Goal: Check status: Check status

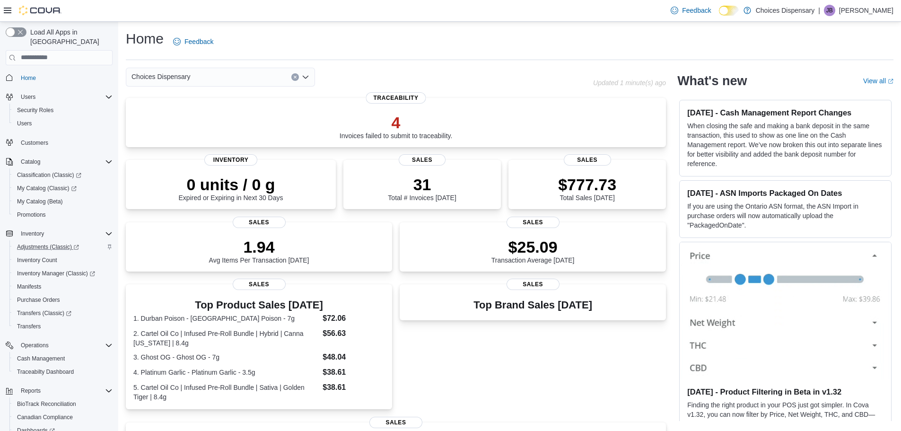
scroll to position [70, 0]
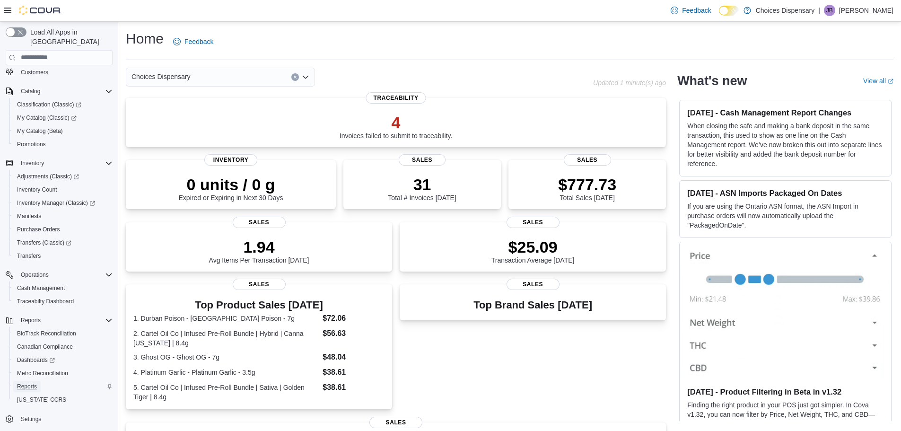
click at [32, 382] on span "Reports" at bounding box center [27, 386] width 20 height 8
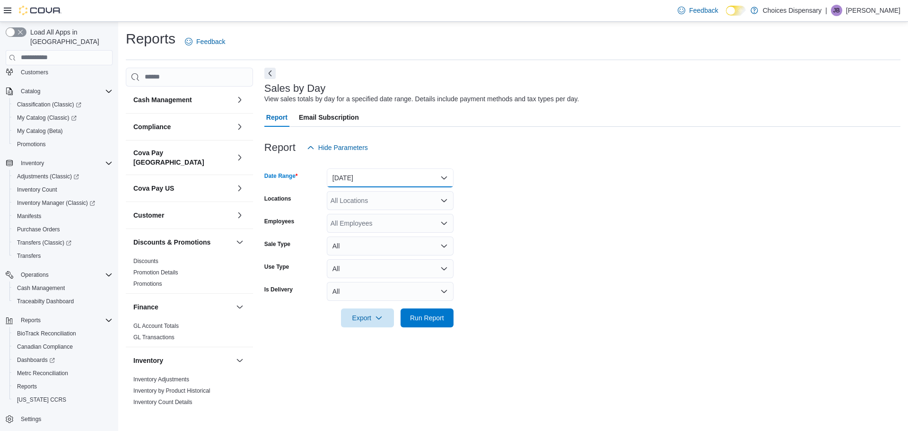
click at [348, 178] on button "Yesterday" at bounding box center [390, 177] width 127 height 19
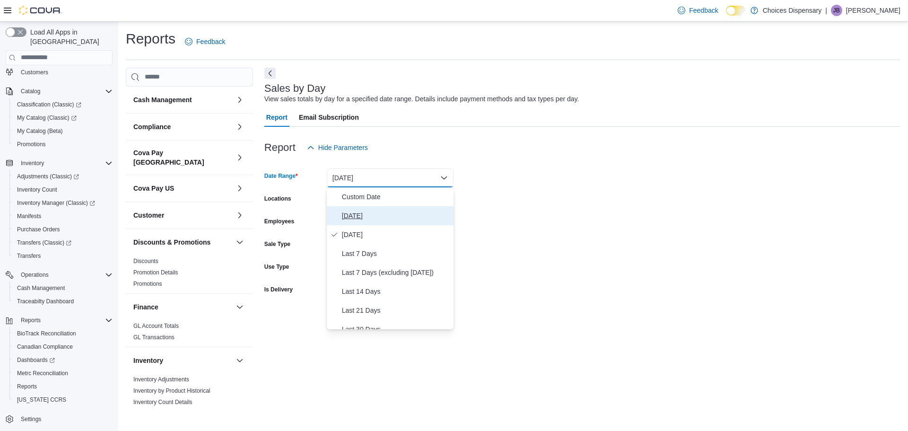
click at [345, 216] on span "Today" at bounding box center [396, 215] width 108 height 11
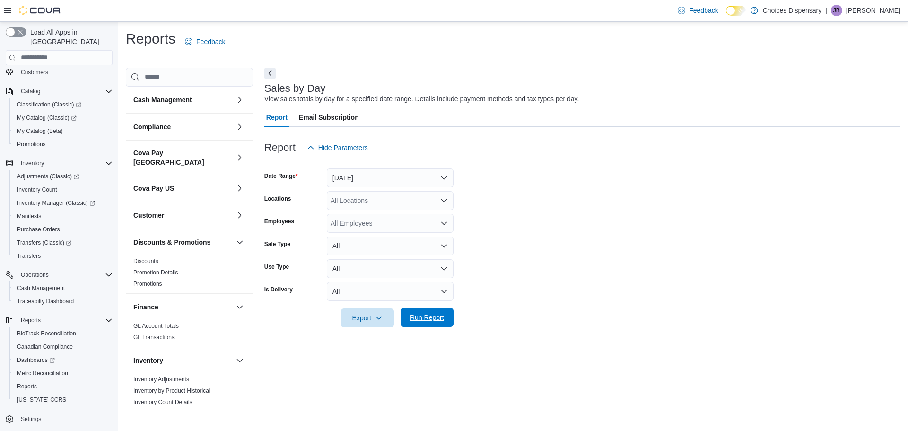
click at [433, 317] on span "Run Report" at bounding box center [427, 316] width 34 height 9
